Goal: Find specific page/section: Find specific page/section

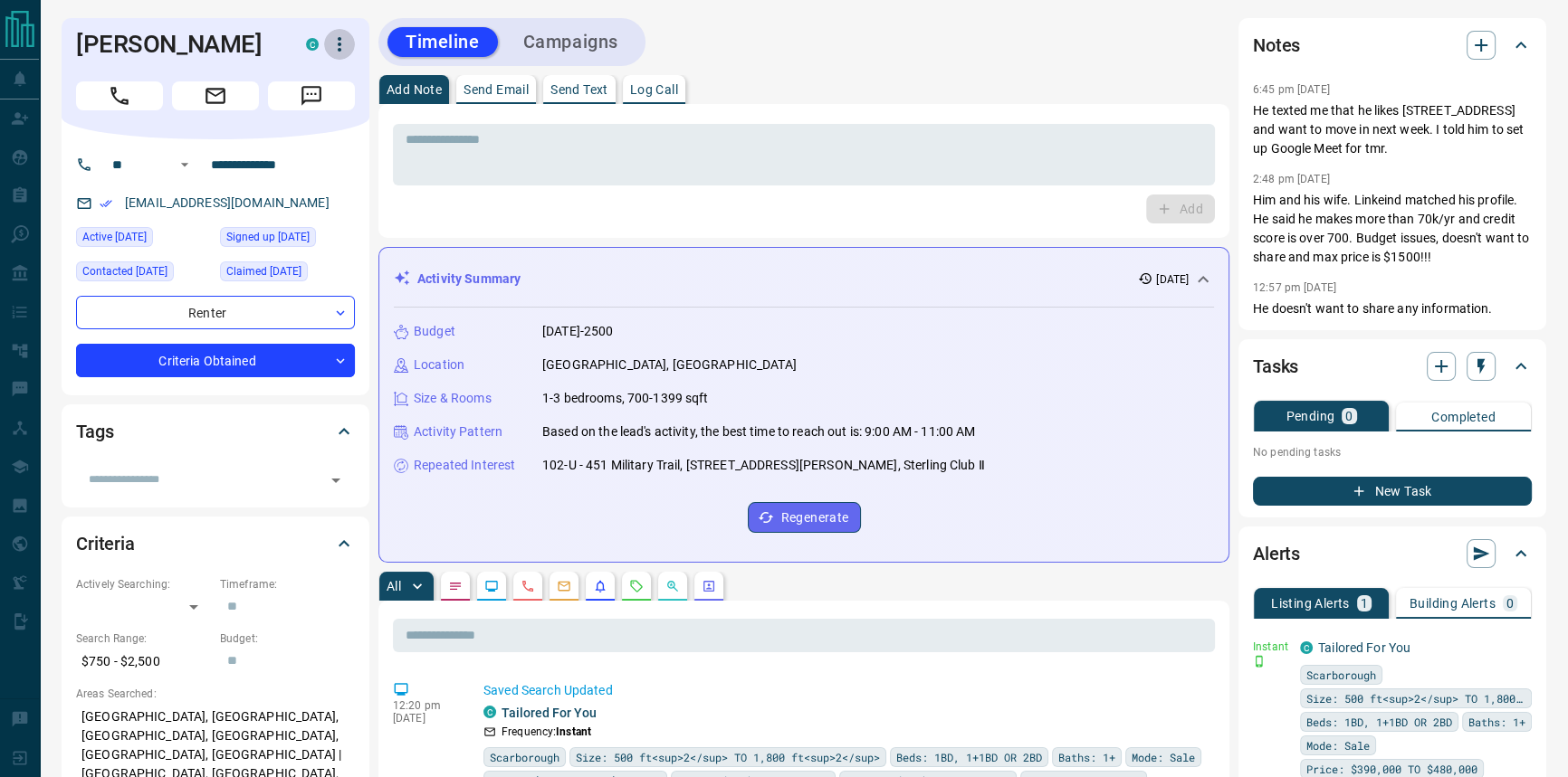
click at [334, 46] on icon "button" at bounding box center [339, 44] width 22 height 22
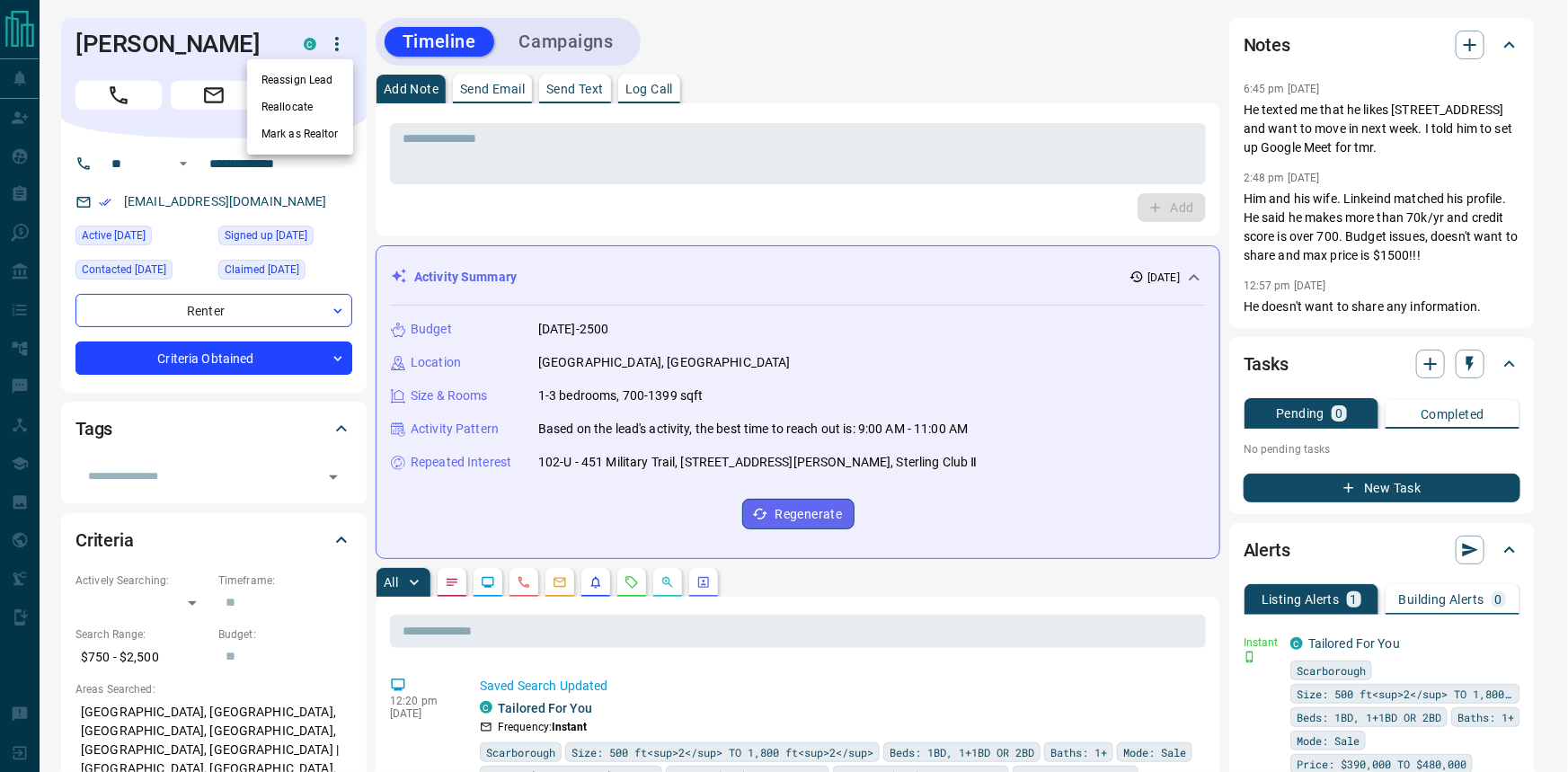
click at [370, 201] on div at bounding box center [784, 386] width 1568 height 772
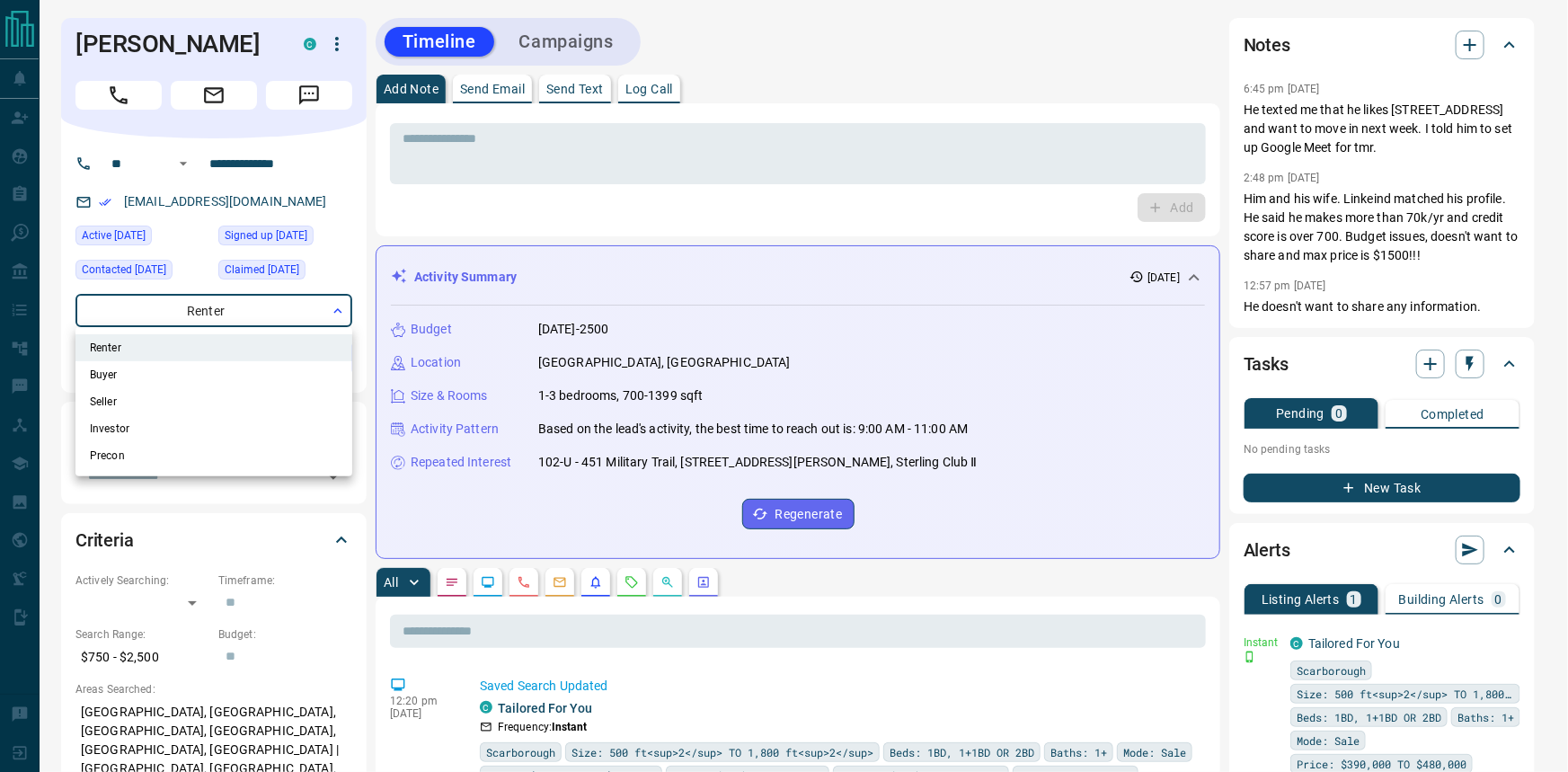
click at [281, 362] on li "Buyer" at bounding box center [213, 375] width 277 height 27
type input "**********"
click at [352, 363] on div at bounding box center [784, 386] width 1568 height 772
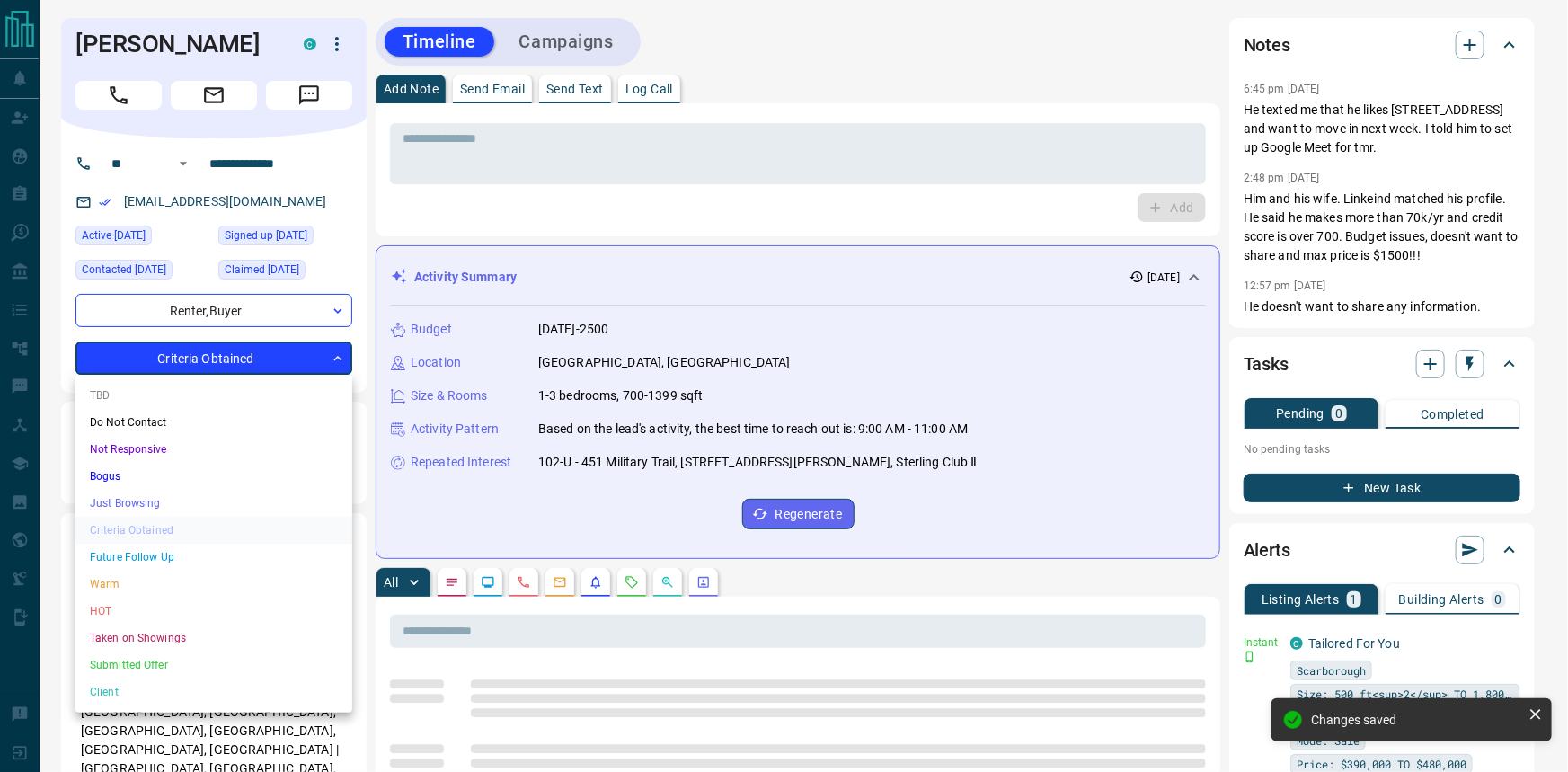
click at [224, 584] on li "Warm" at bounding box center [213, 584] width 277 height 27
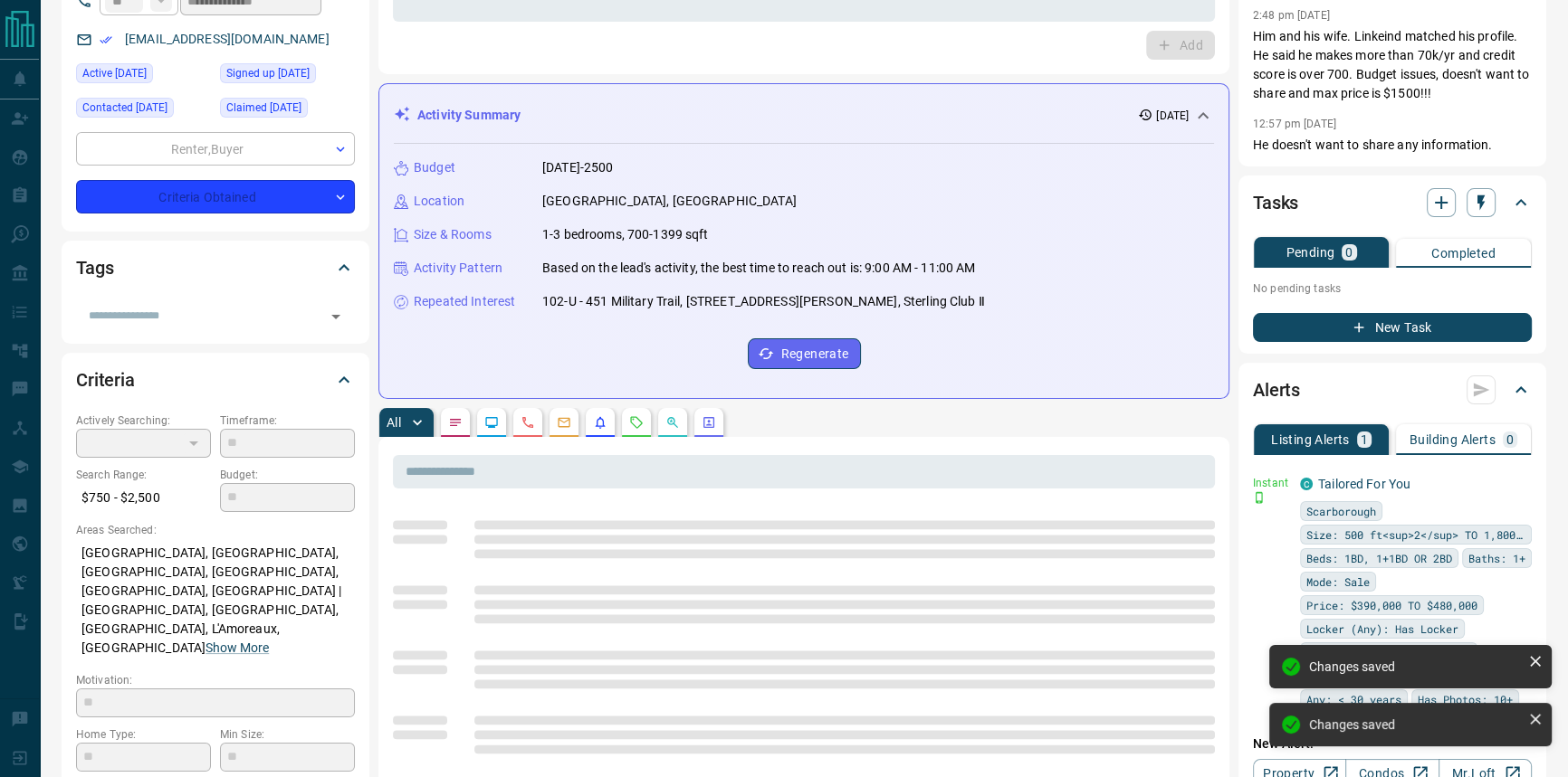
type input "*"
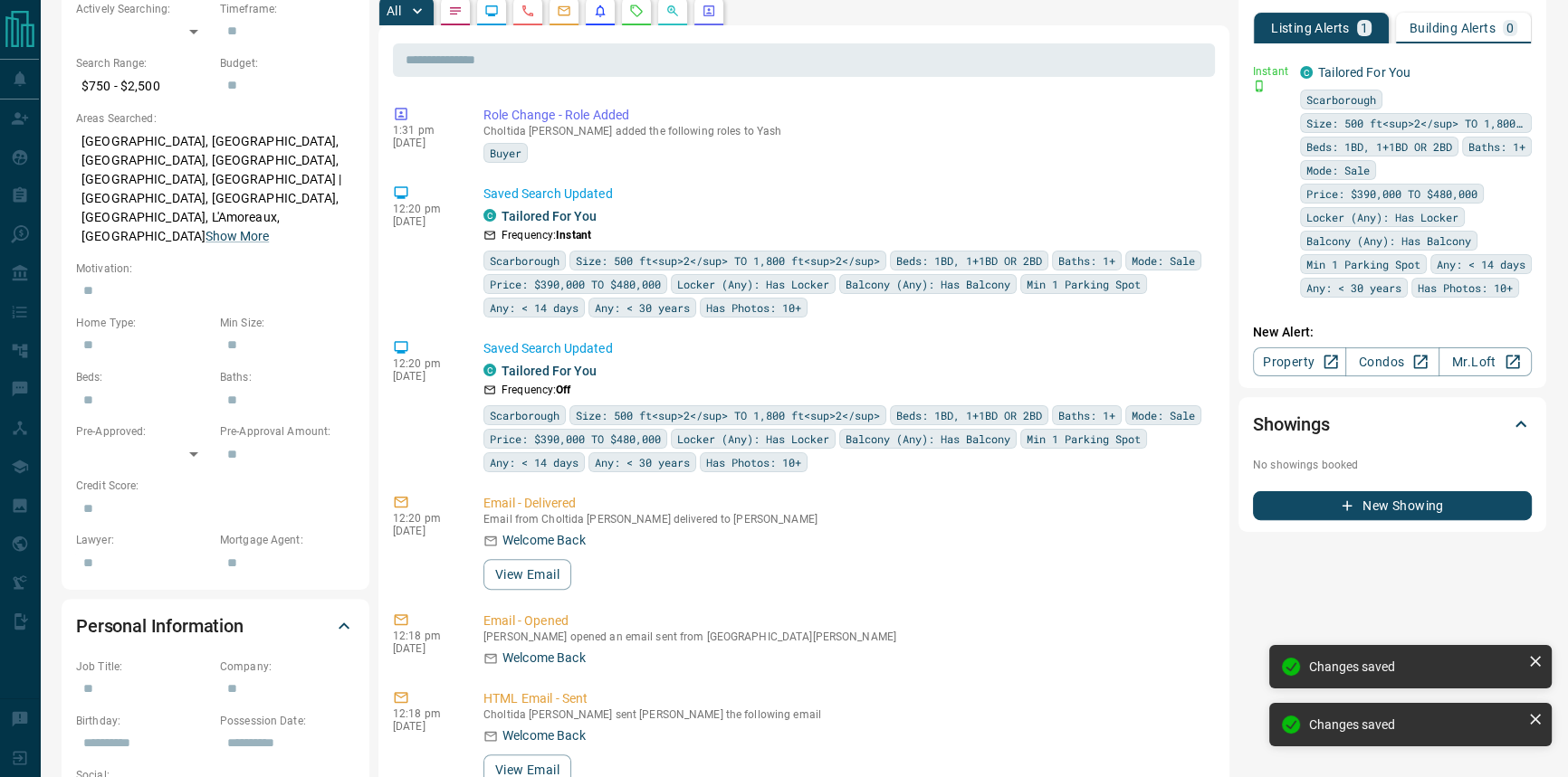
scroll to position [904, 0]
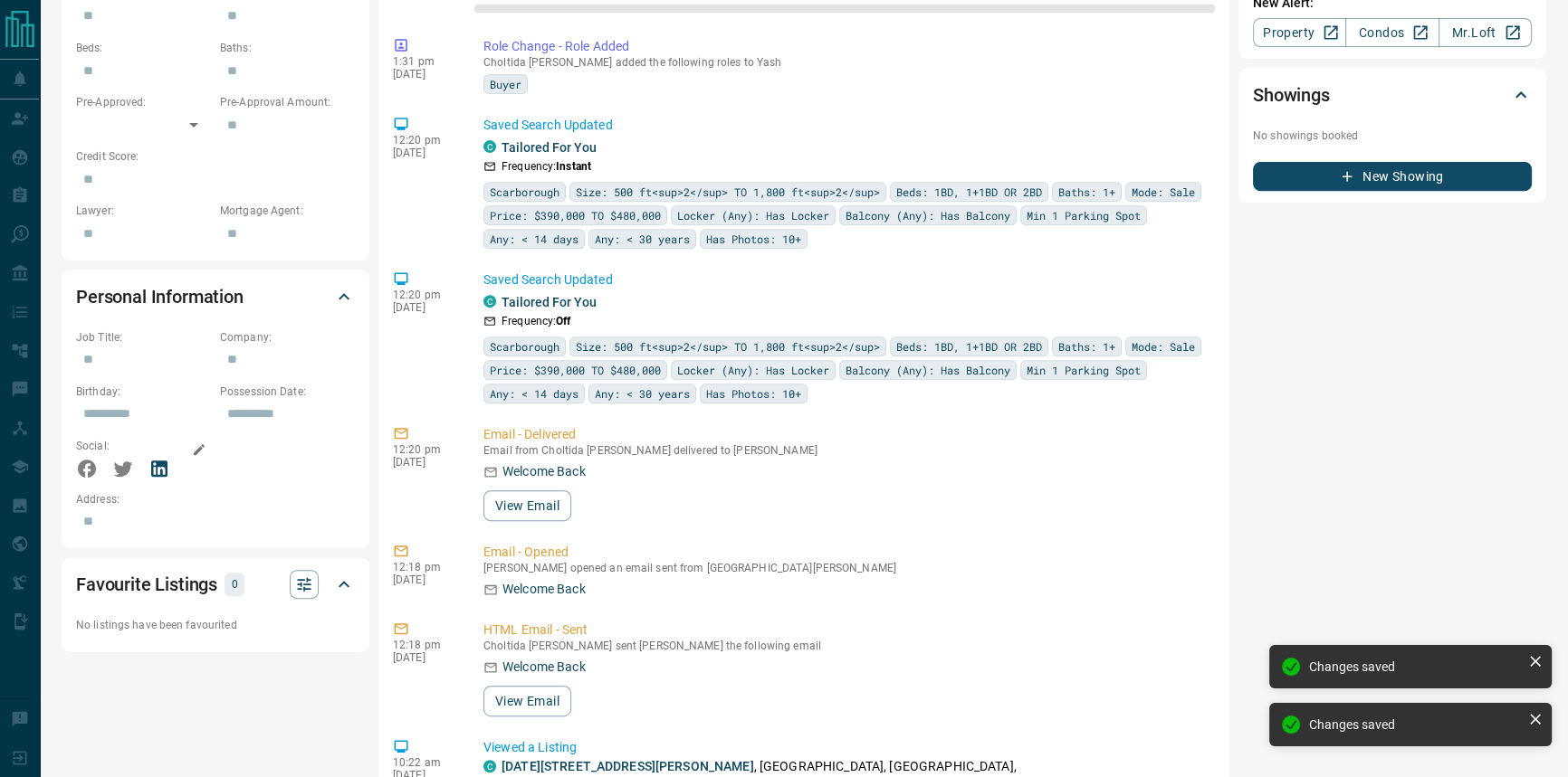
click at [146, 458] on div at bounding box center [143, 469] width 135 height 24
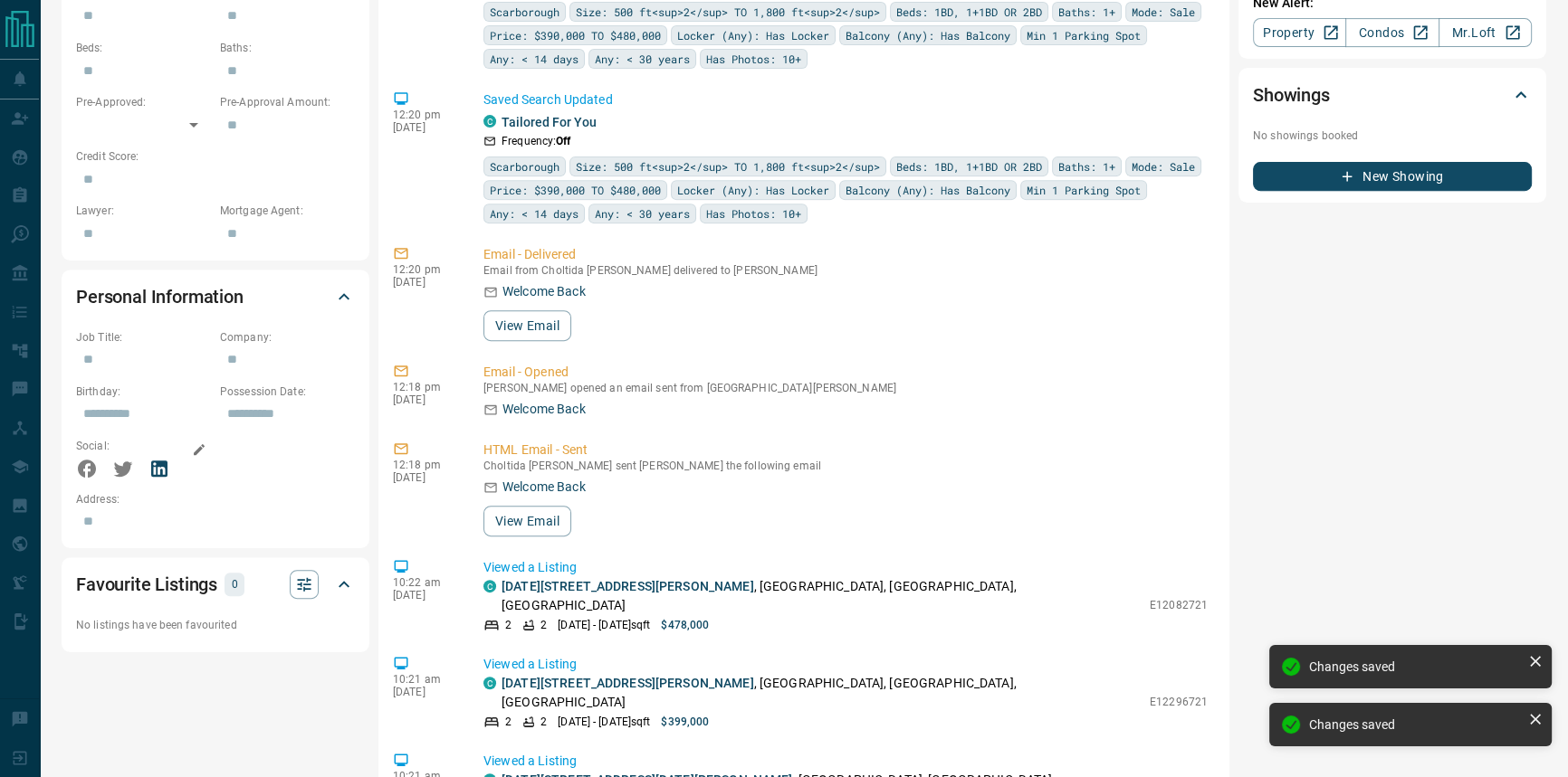
click at [159, 461] on icon at bounding box center [159, 468] width 16 height 16
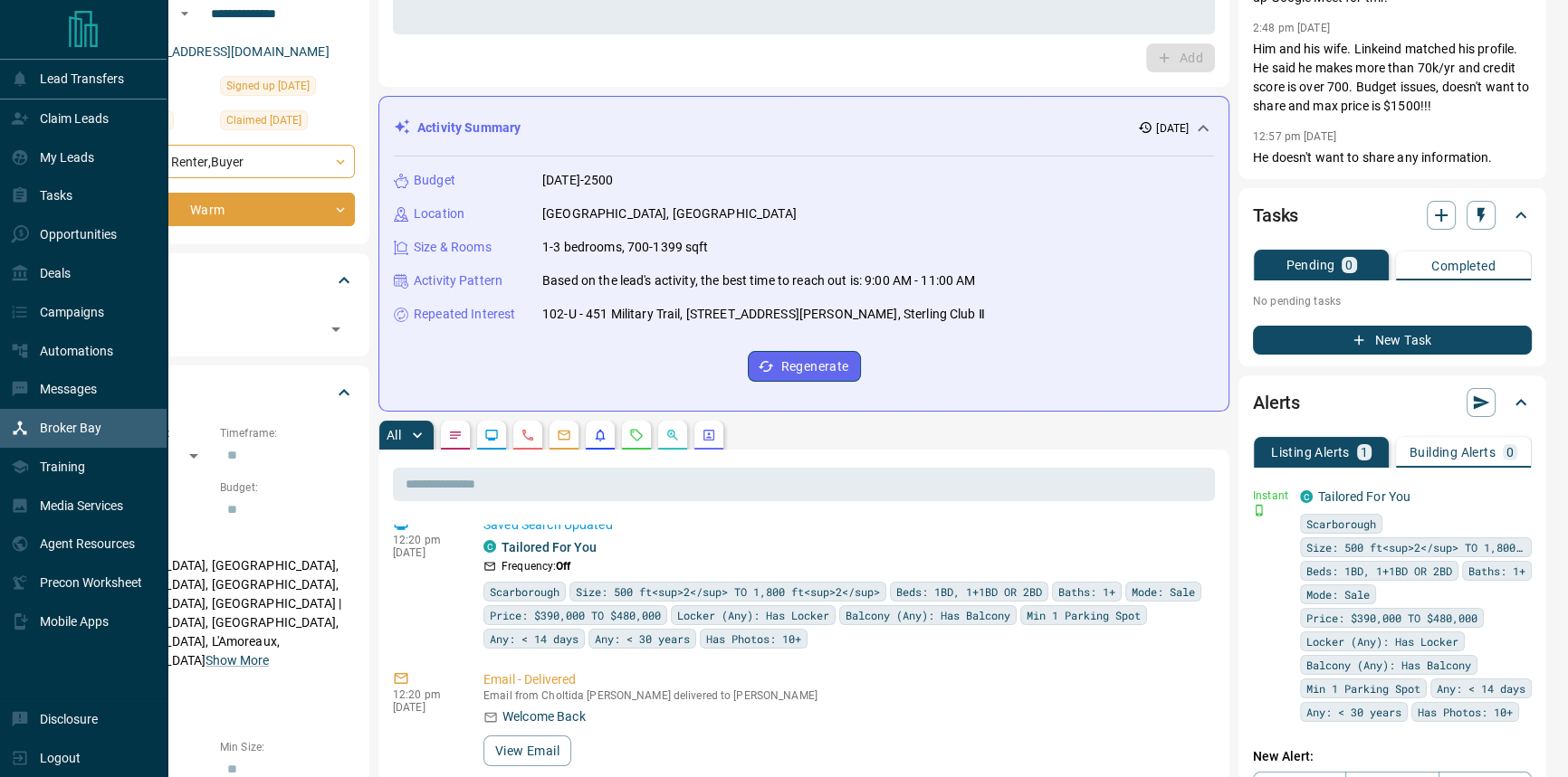
scroll to position [0, 0]
